Goal: Task Accomplishment & Management: Manage account settings

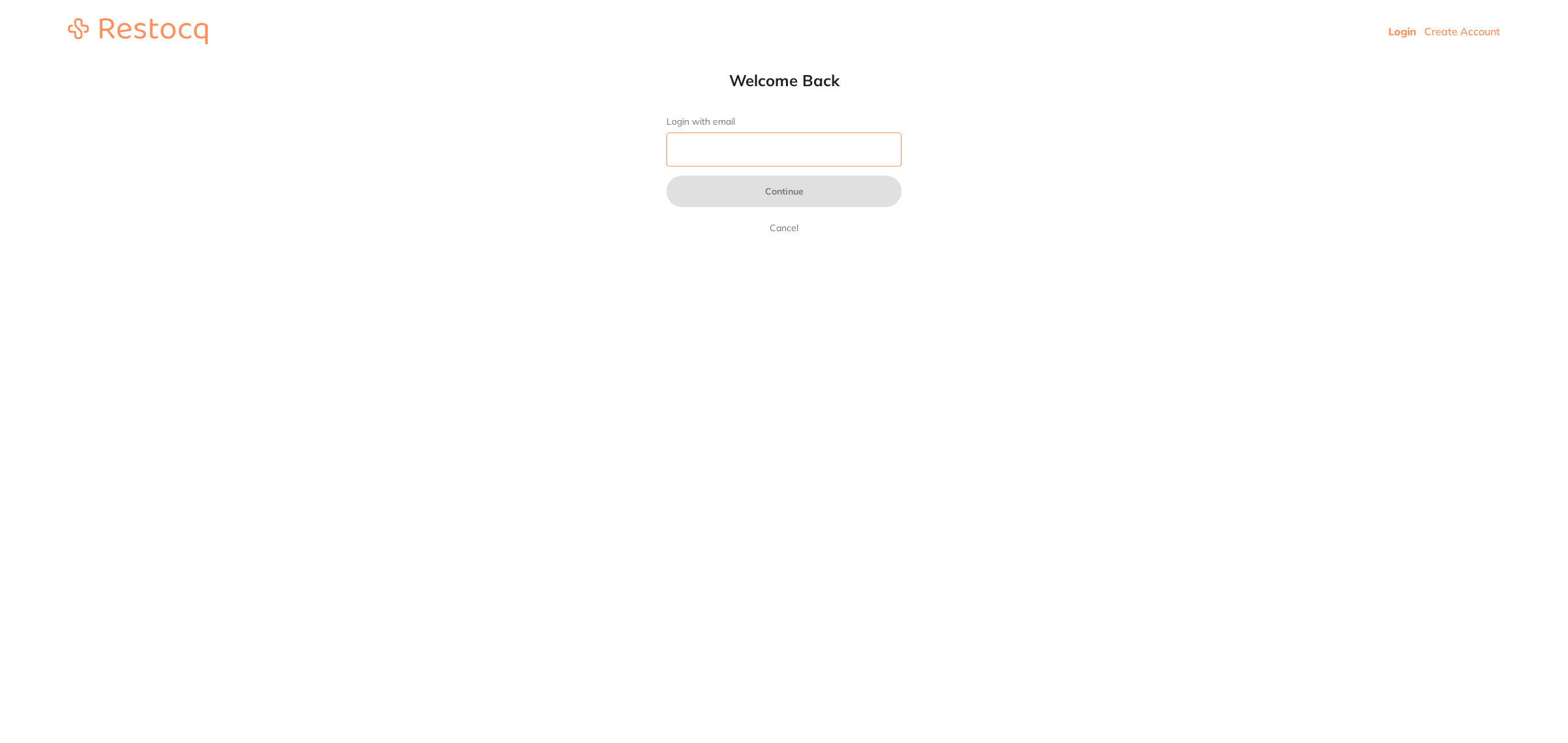
click at [742, 133] on input "Login with email" at bounding box center [784, 149] width 235 height 34
type input "[EMAIL_ADDRESS][DOMAIN_NAME]"
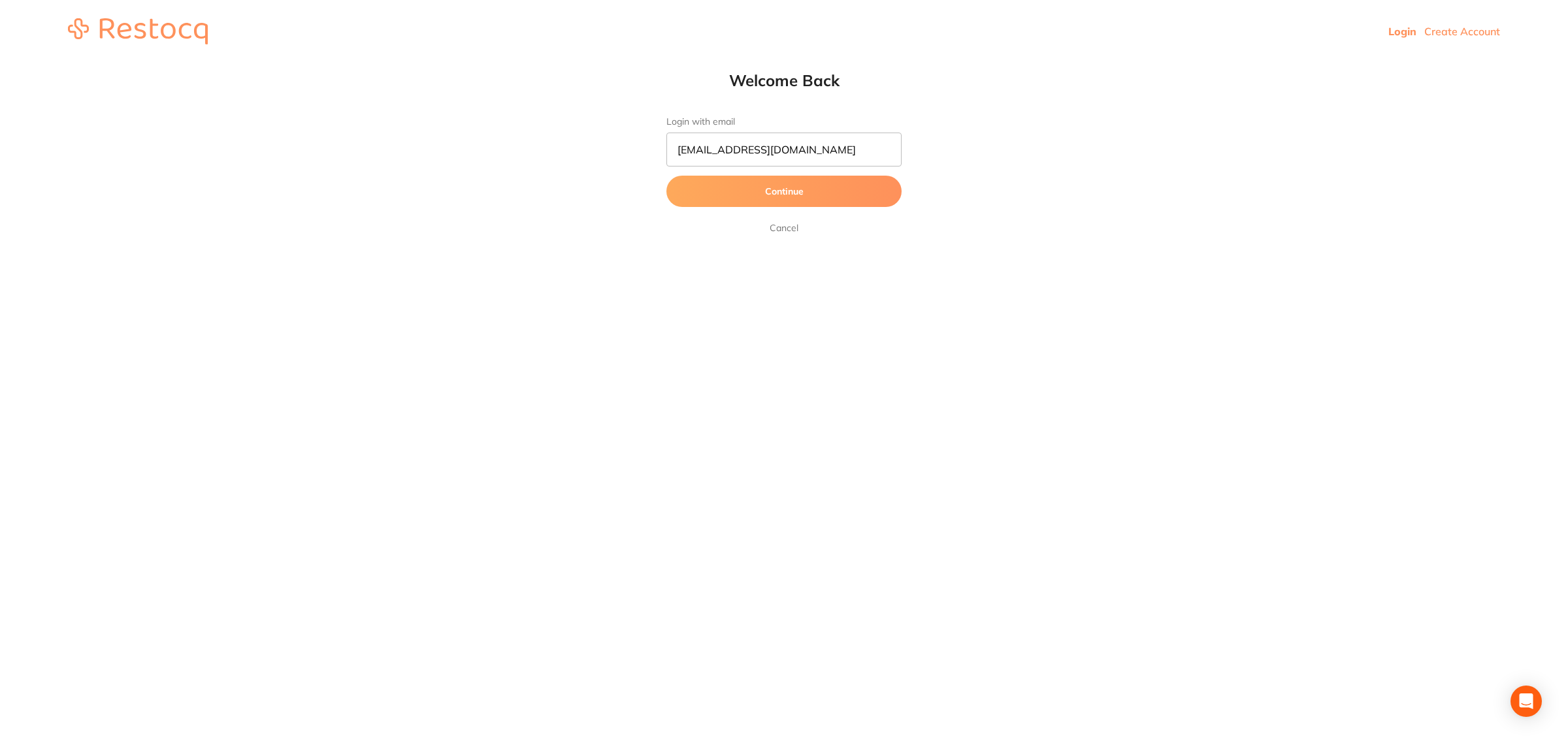
click at [804, 191] on button "Continue" at bounding box center [784, 191] width 235 height 31
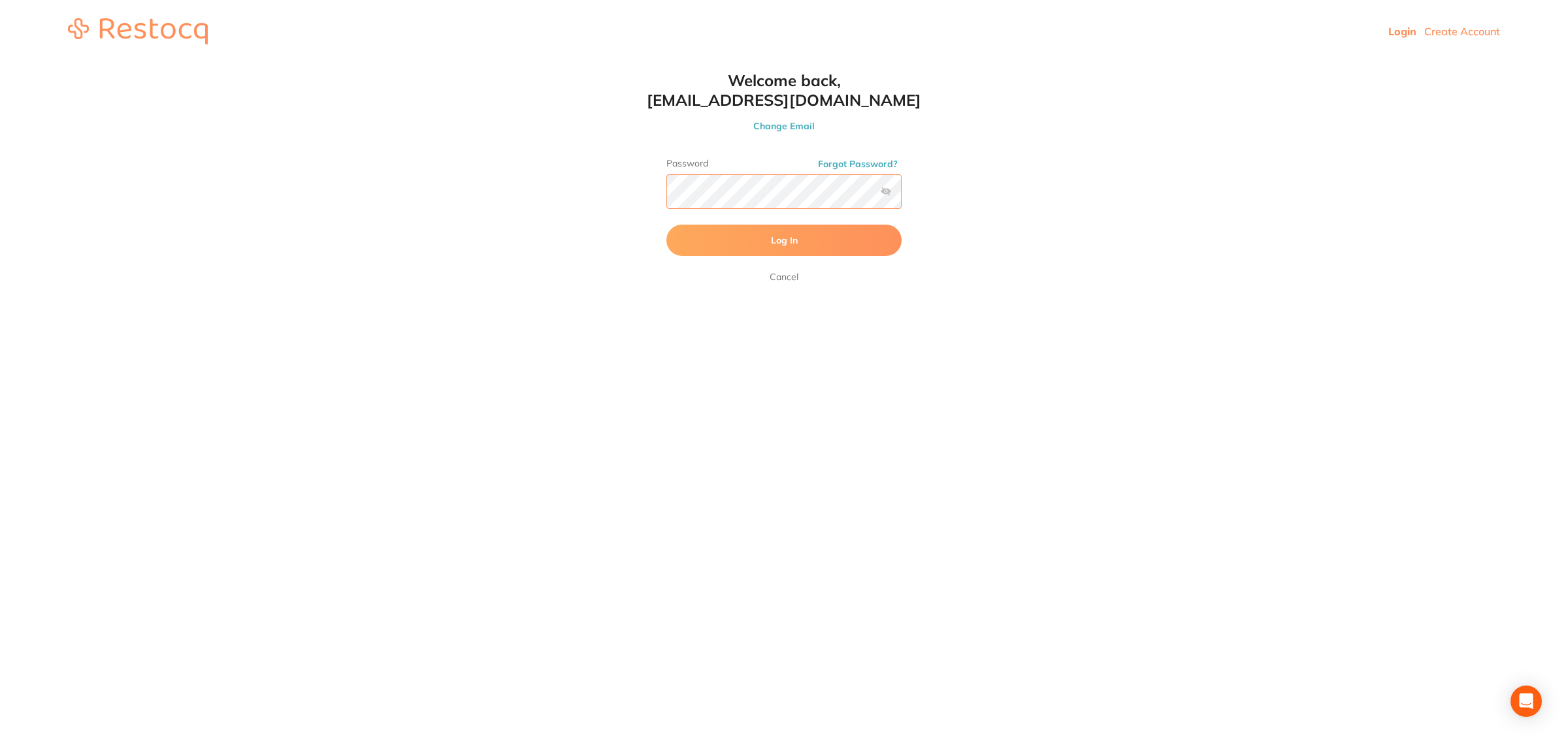
click at [666, 225] on button "Log In" at bounding box center [784, 240] width 235 height 31
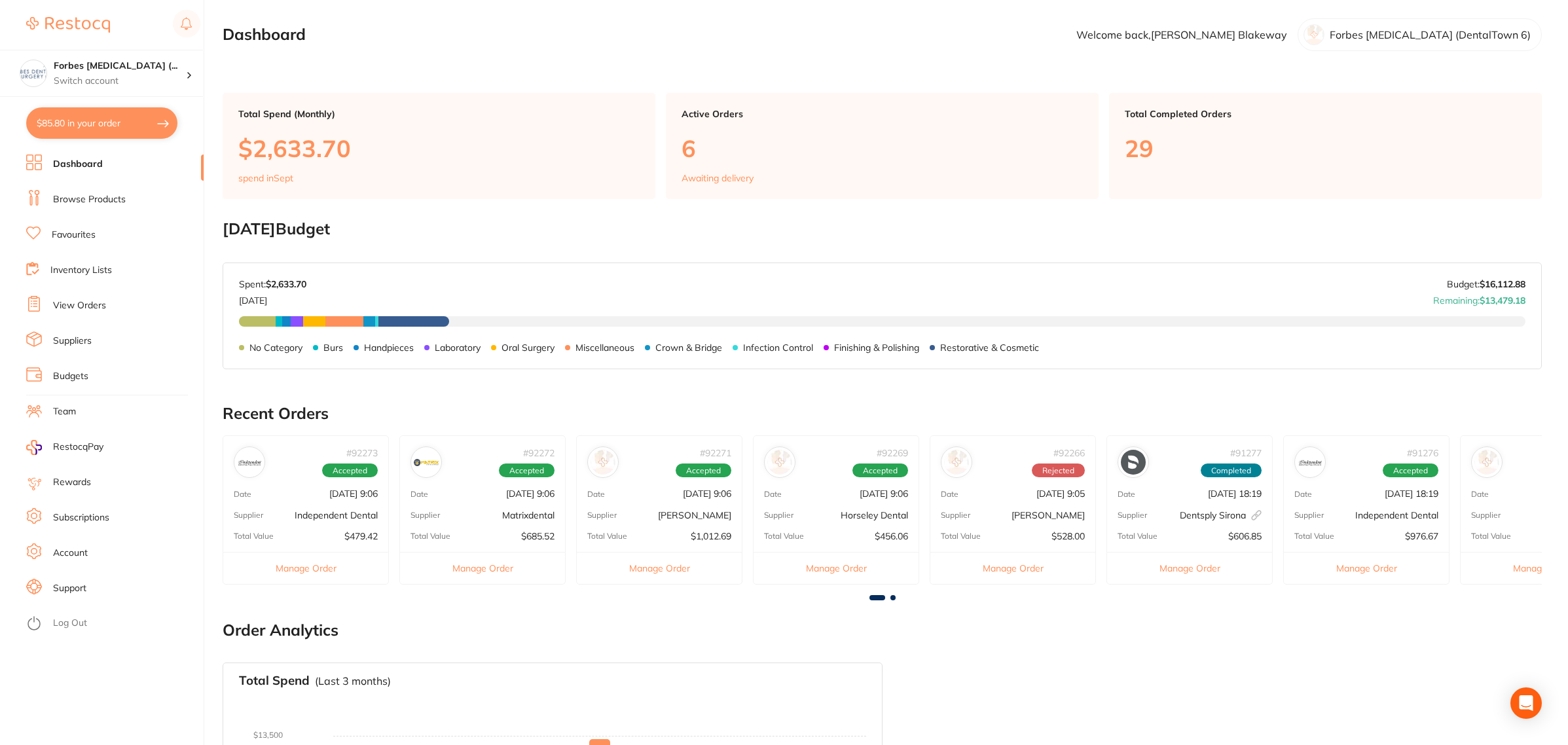
click at [82, 368] on li "Budgets" at bounding box center [115, 377] width 177 height 19
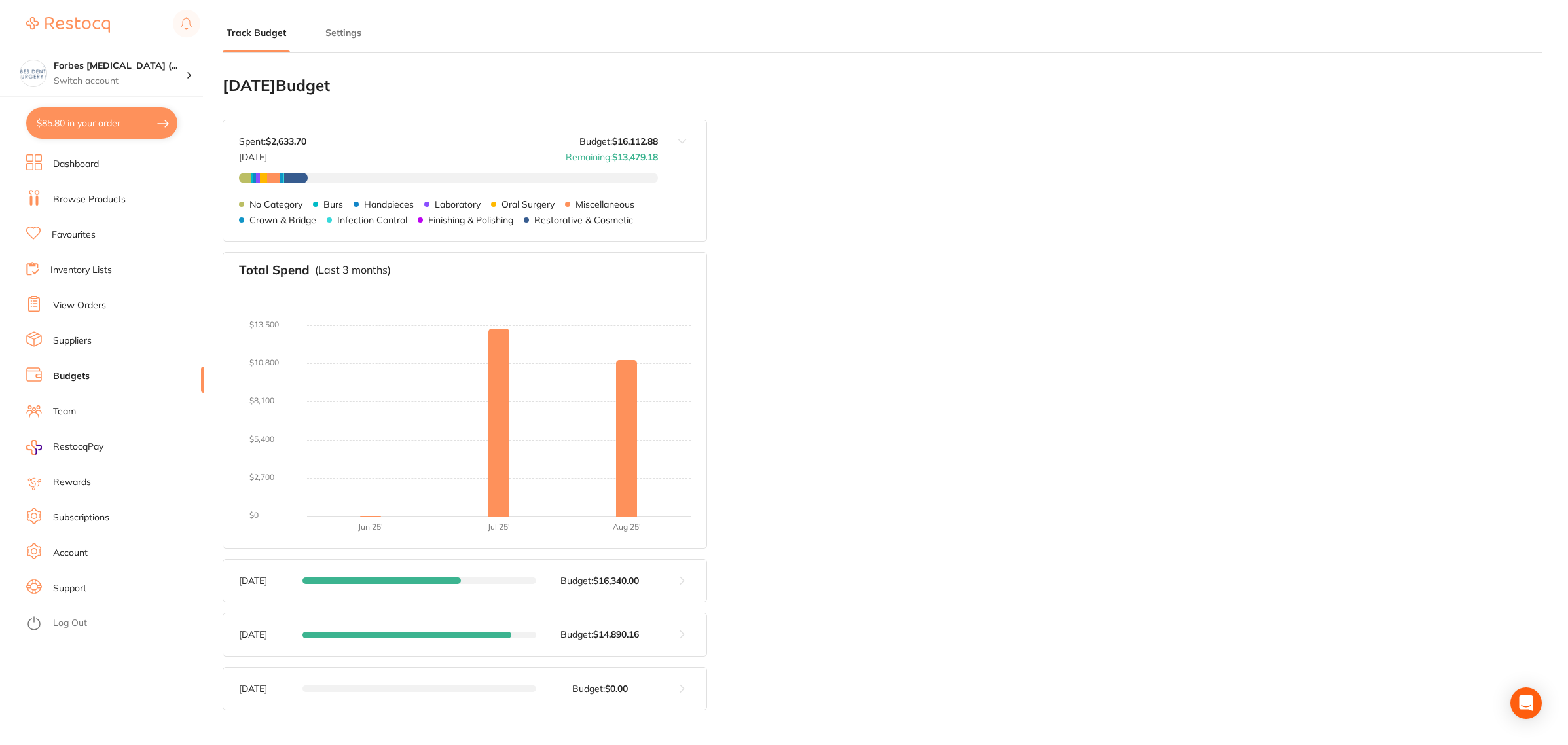
click at [325, 40] on li "Settings" at bounding box center [343, 39] width 44 height 26
click at [360, 29] on button "Settings" at bounding box center [343, 33] width 44 height 13
